Goal: Communication & Community: Answer question/provide support

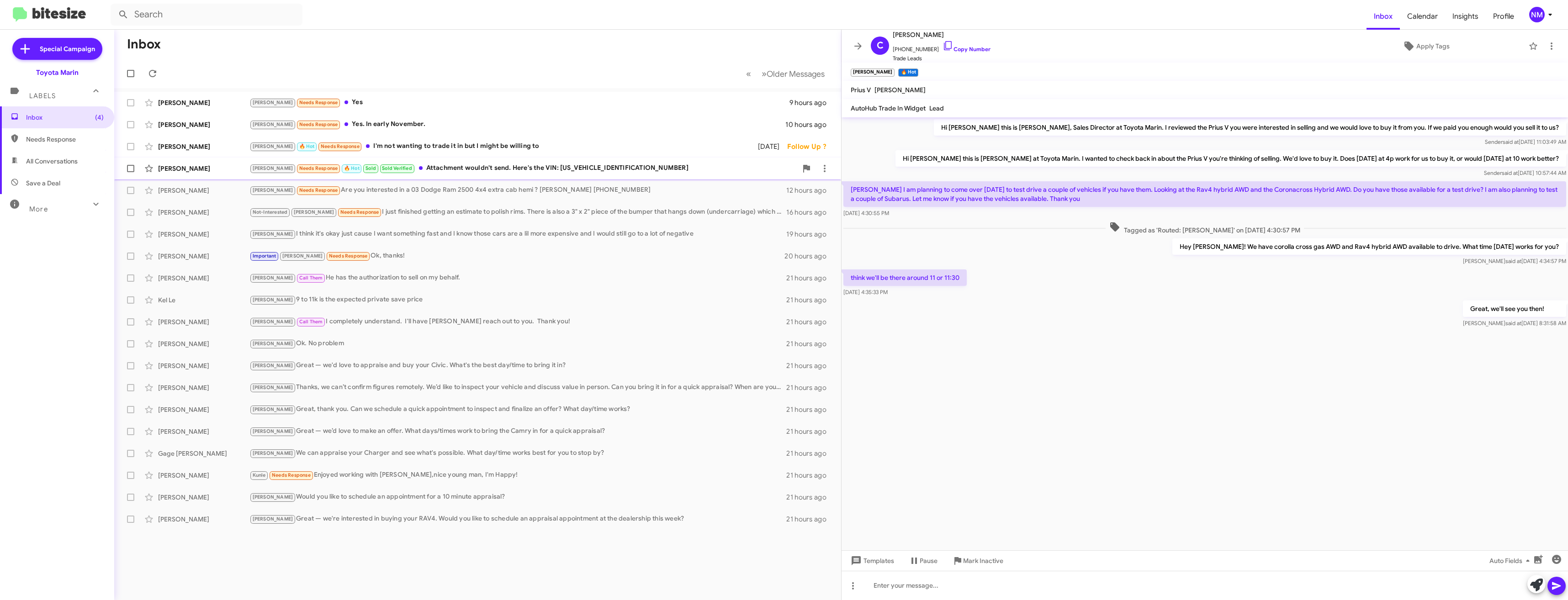
click at [396, 169] on div "Joel Needs Response 🔥 Hot Sold Sold Verified Attachment wouldn't send. Here's t…" at bounding box center [523, 168] width 548 height 11
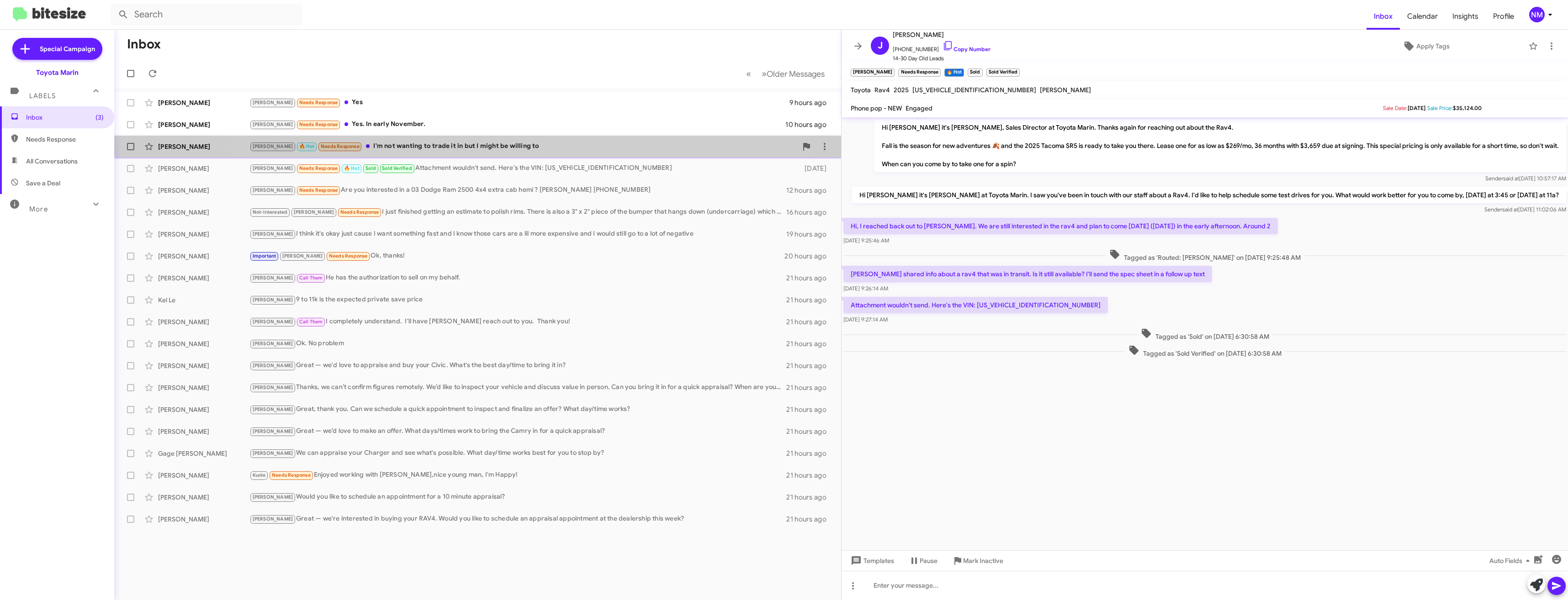
click at [485, 148] on div "Joel 🔥 Hot Needs Response I'm not wanting to trade it in but I might be willing…" at bounding box center [523, 146] width 548 height 11
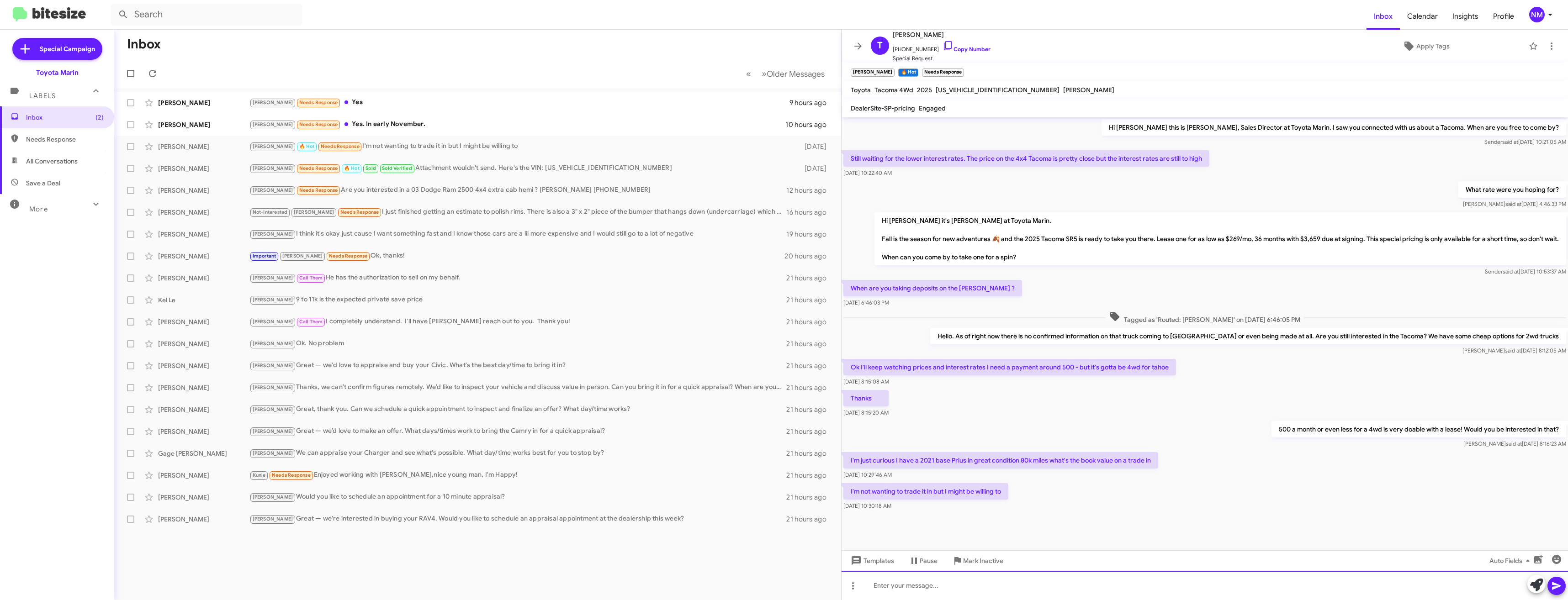
click at [1035, 581] on div at bounding box center [1205, 585] width 727 height 29
